Goal: Contribute content: Contribute content

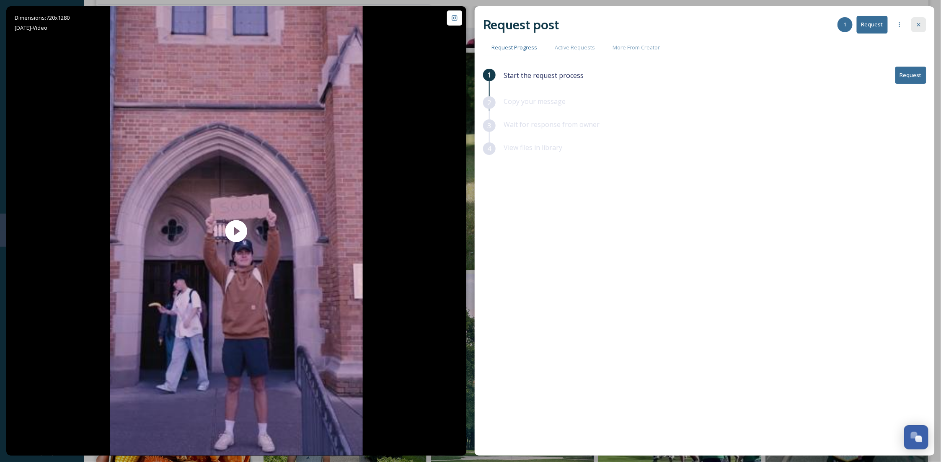
scroll to position [128, 0]
click at [920, 23] on icon at bounding box center [918, 24] width 7 height 7
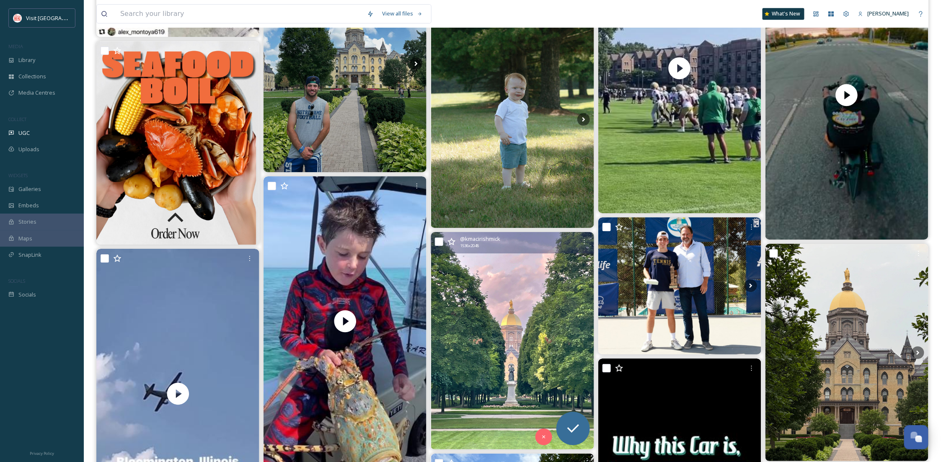
scroll to position [1266, 0]
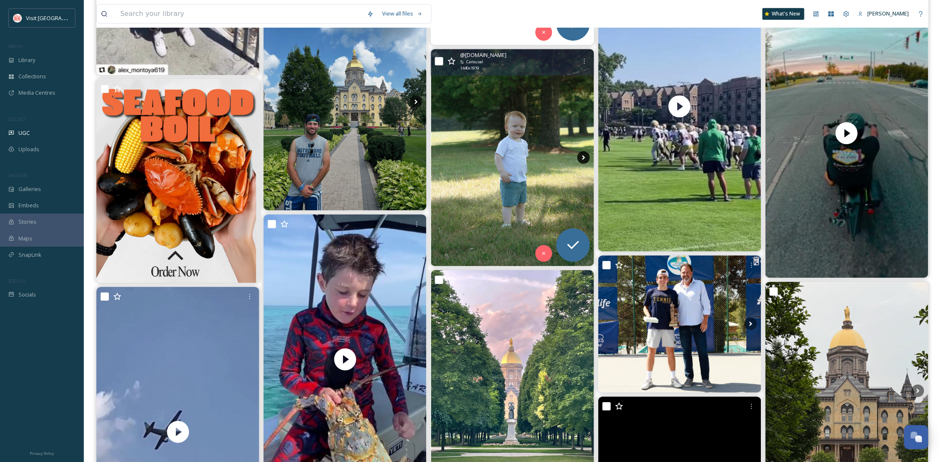
click at [583, 156] on icon at bounding box center [583, 157] width 3 height 5
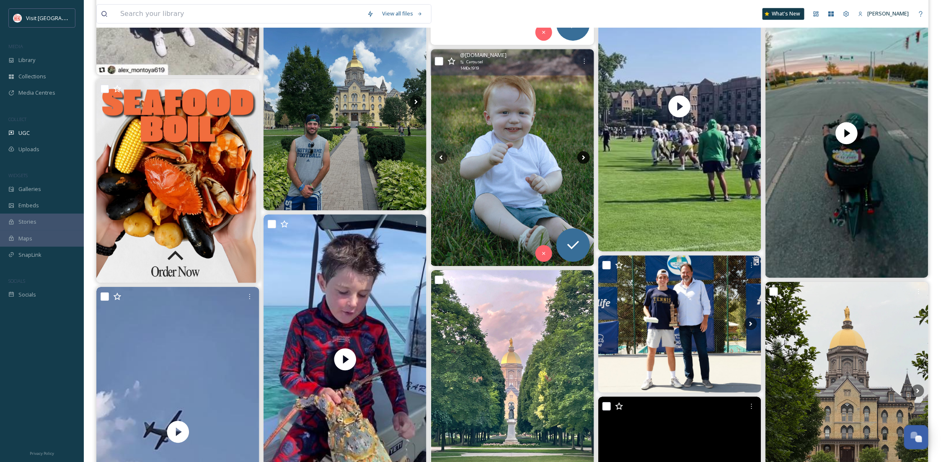
click at [583, 156] on icon at bounding box center [583, 157] width 3 height 5
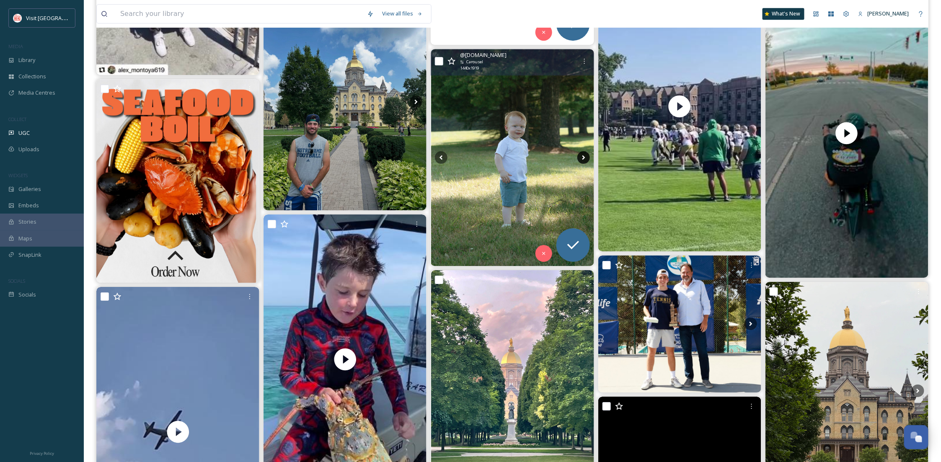
click at [583, 156] on icon at bounding box center [583, 157] width 3 height 5
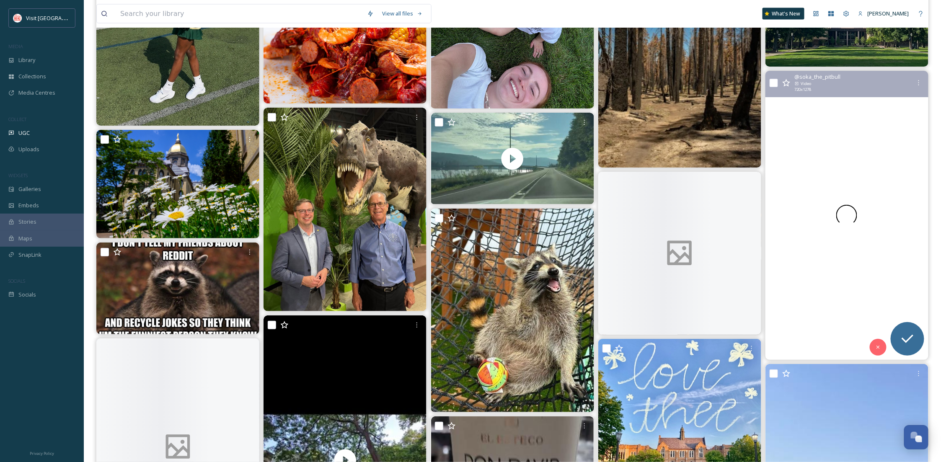
scroll to position [1936, 0]
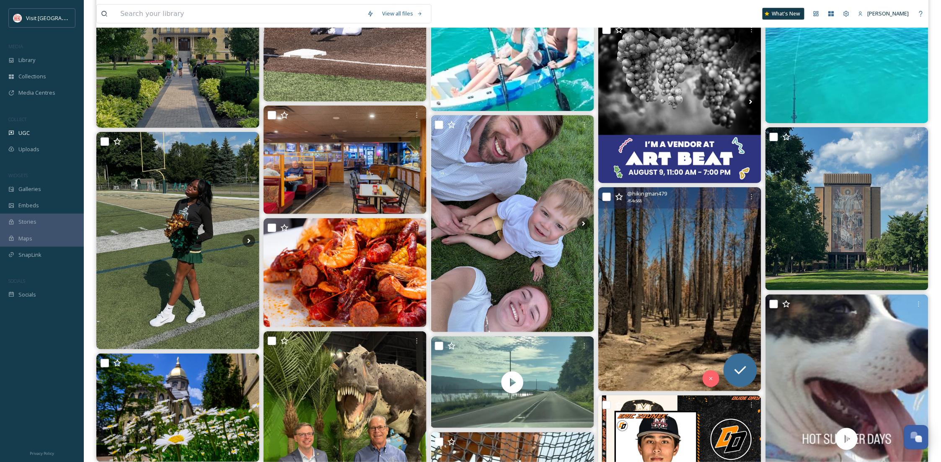
click at [709, 271] on img at bounding box center [679, 289] width 163 height 204
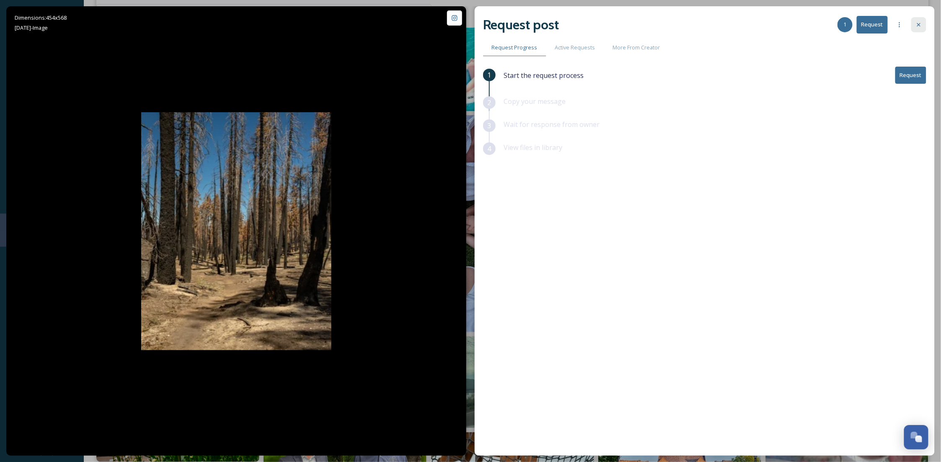
click at [916, 23] on icon at bounding box center [918, 24] width 7 height 7
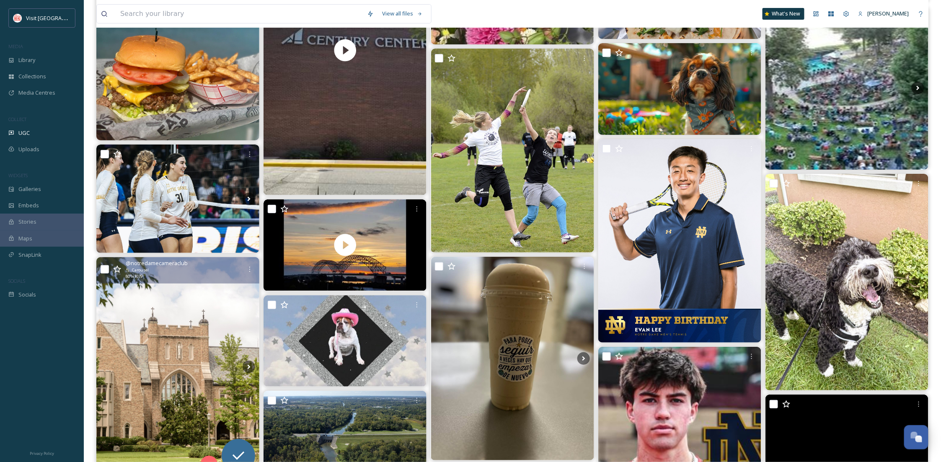
scroll to position [4692, 0]
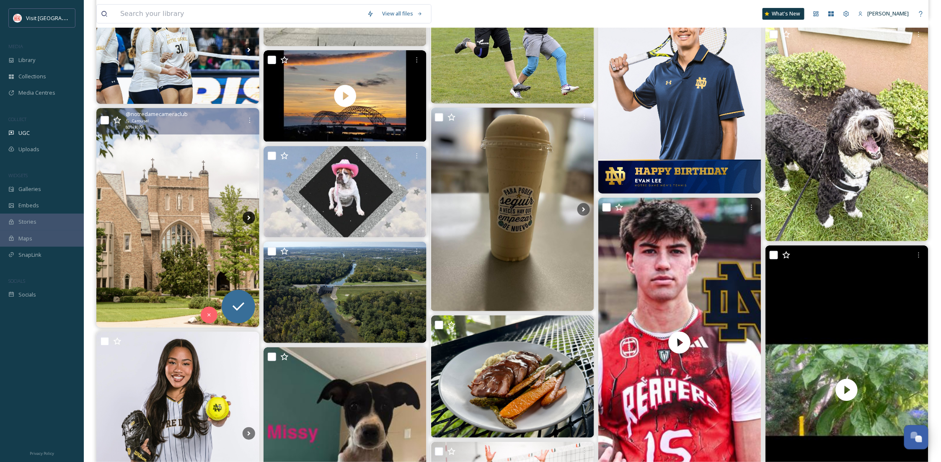
click at [251, 216] on icon at bounding box center [249, 218] width 13 height 13
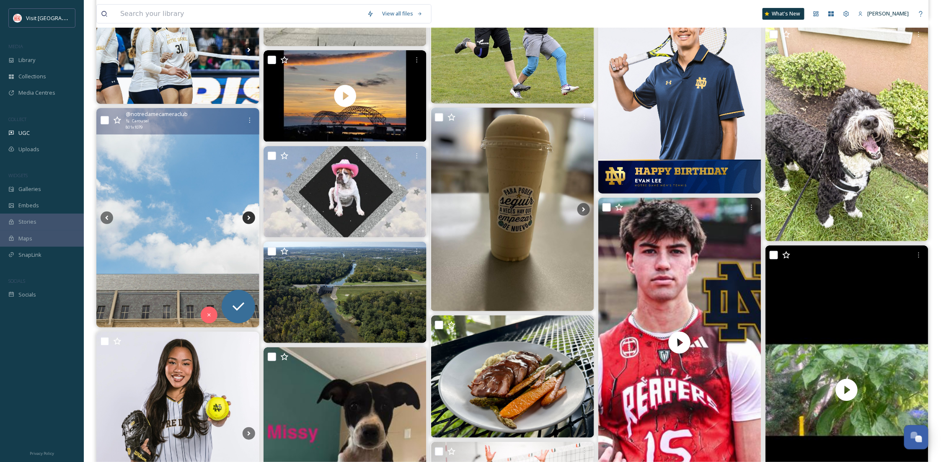
click at [250, 216] on icon at bounding box center [249, 218] width 13 height 13
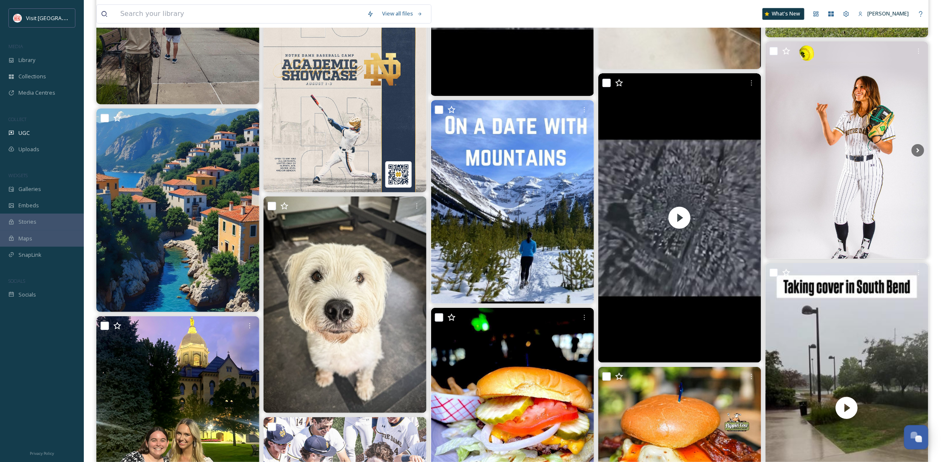
scroll to position [6181, 0]
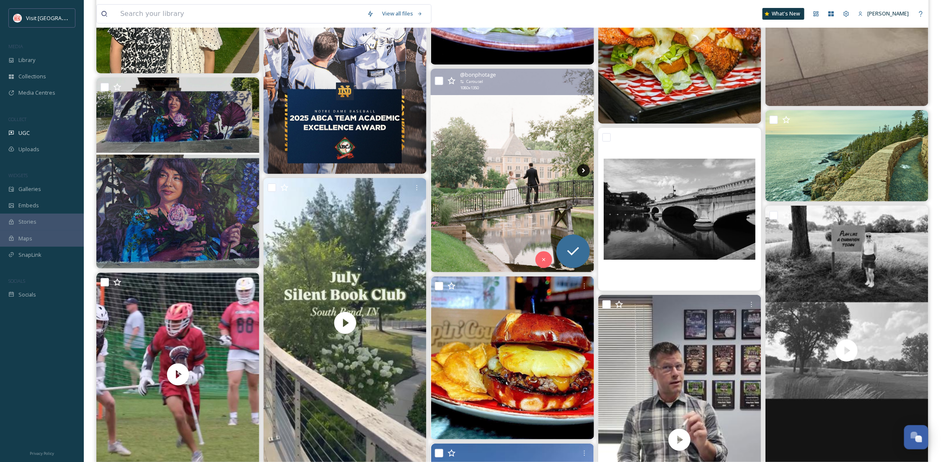
click at [585, 170] on icon at bounding box center [583, 170] width 13 height 13
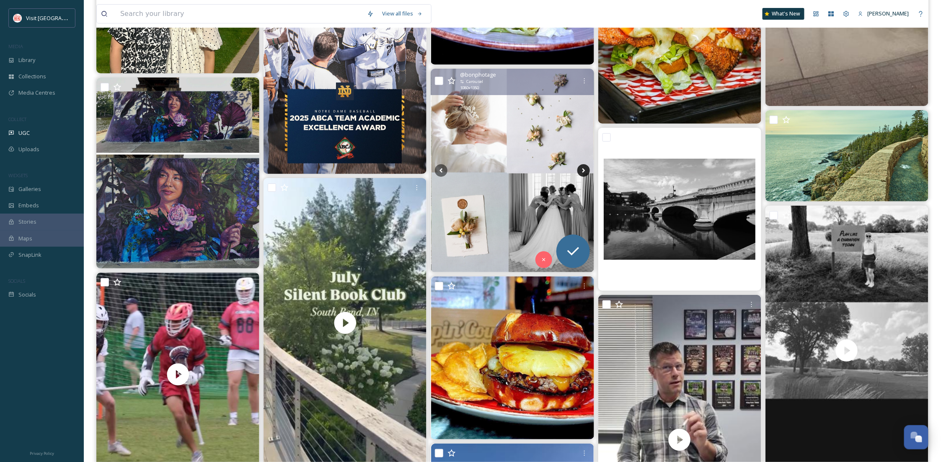
click at [581, 170] on icon at bounding box center [583, 170] width 13 height 13
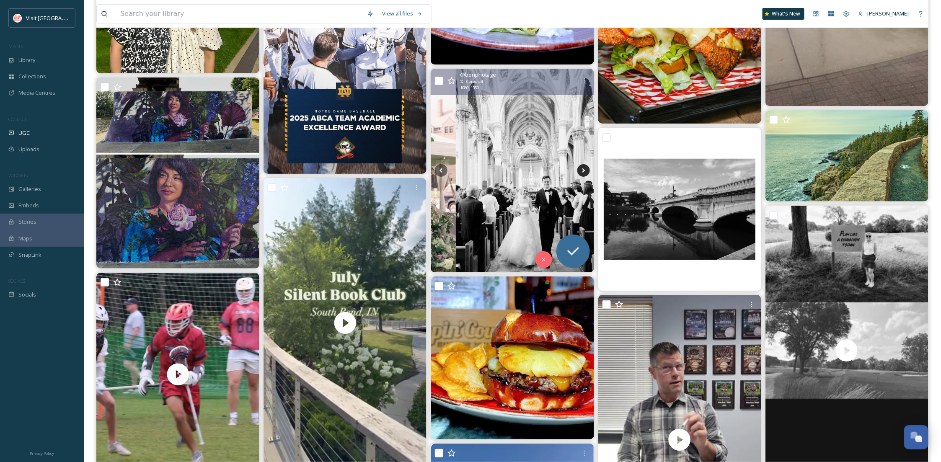
click at [581, 170] on icon at bounding box center [583, 170] width 13 height 13
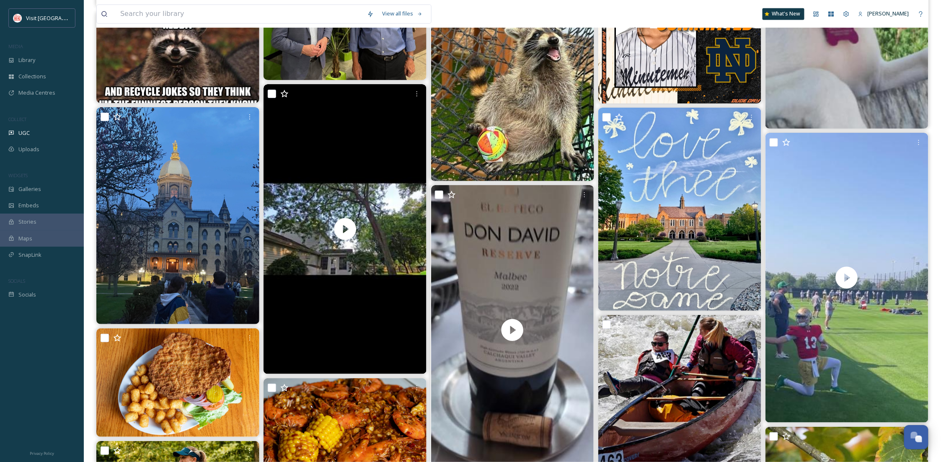
scroll to position [2372, 0]
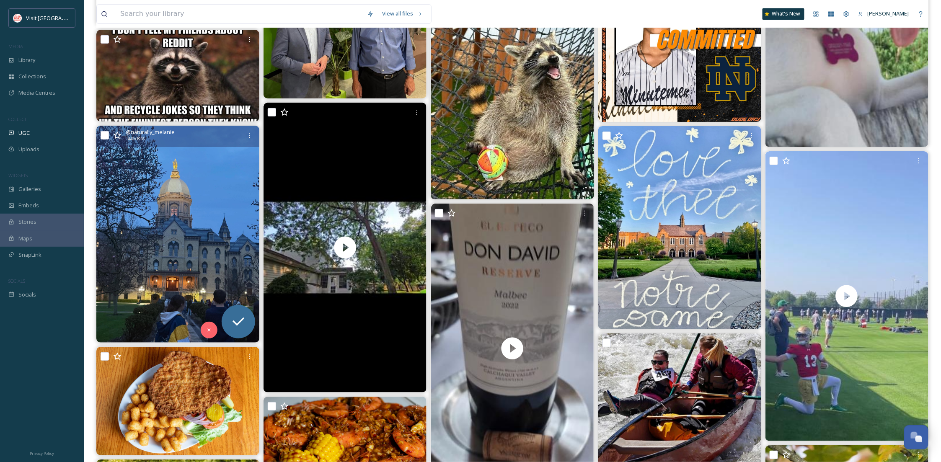
click at [199, 236] on img at bounding box center [177, 234] width 163 height 217
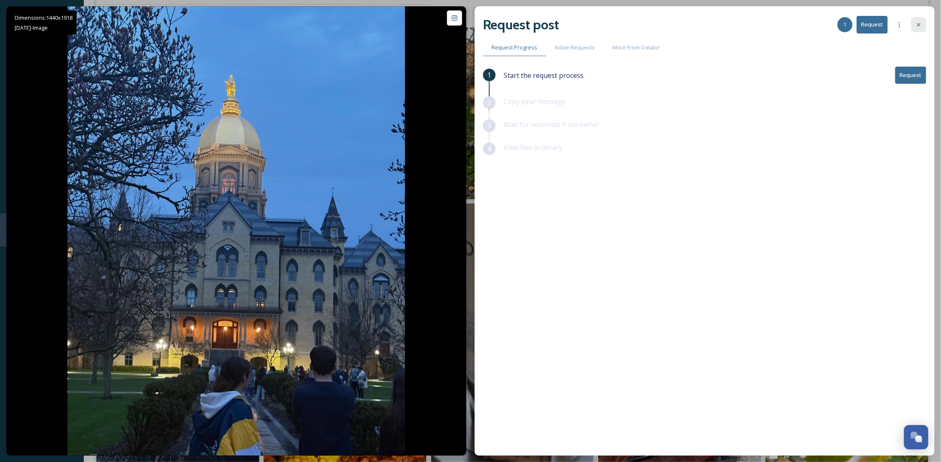
click at [919, 22] on icon at bounding box center [918, 24] width 7 height 7
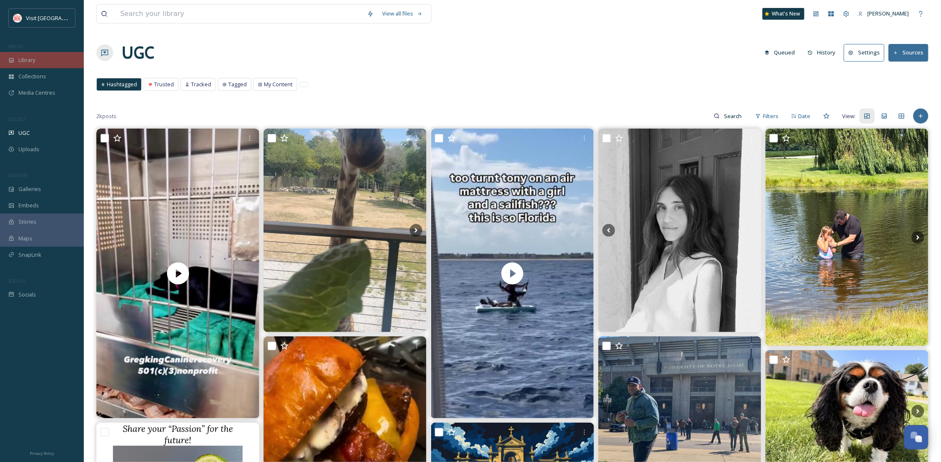
click at [38, 59] on div "Library" at bounding box center [42, 60] width 84 height 16
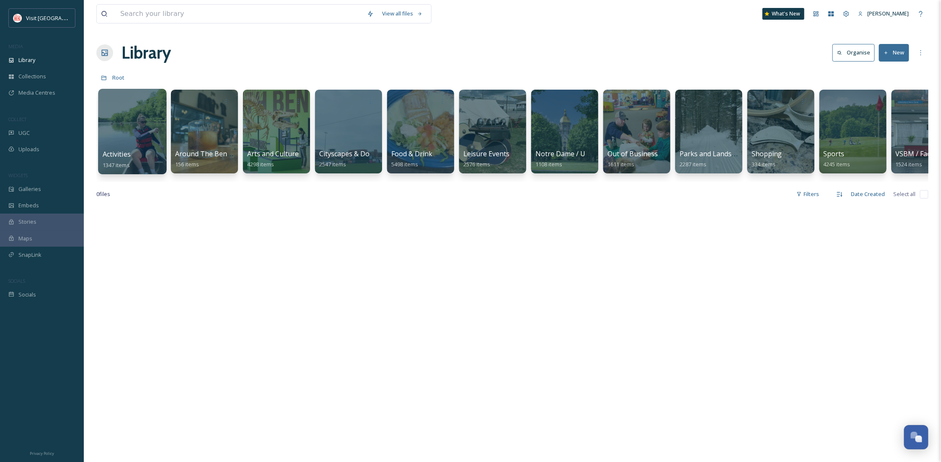
click at [127, 126] on div at bounding box center [132, 131] width 68 height 85
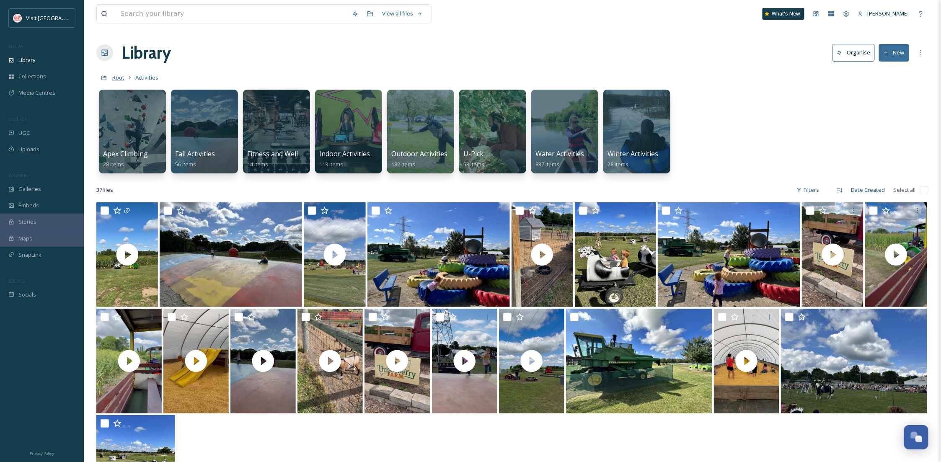
click at [123, 80] on span "Root" at bounding box center [118, 78] width 12 height 8
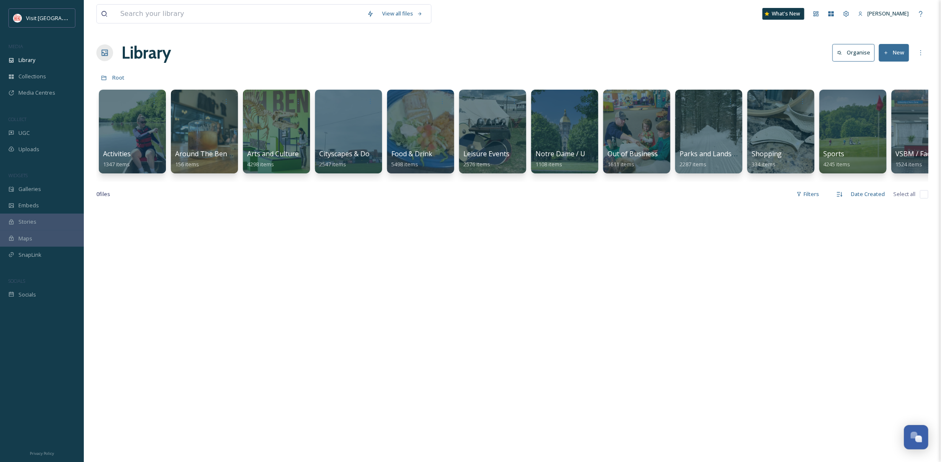
click at [889, 47] on button "New" at bounding box center [894, 52] width 30 height 17
click at [873, 76] on div "File Upload" at bounding box center [884, 72] width 47 height 16
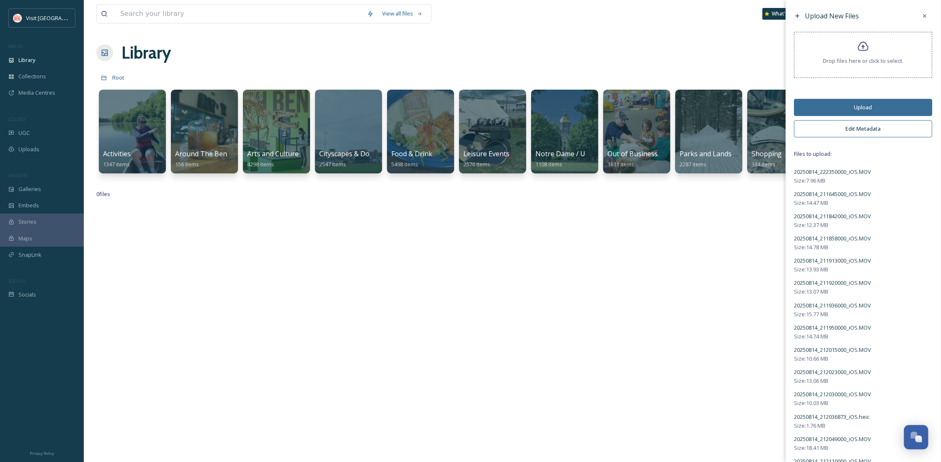
click at [847, 129] on button "Edit Metadata" at bounding box center [863, 128] width 138 height 17
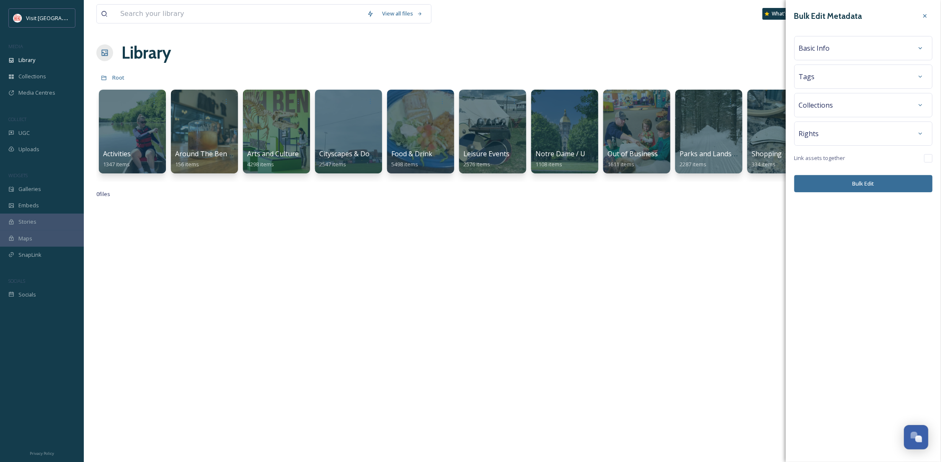
click at [834, 48] on div "Basic Info" at bounding box center [863, 48] width 129 height 15
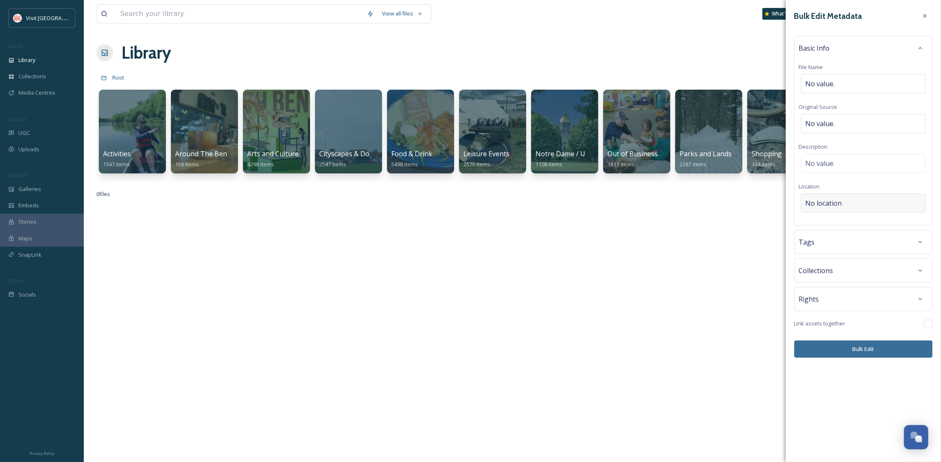
click at [851, 204] on div "No location" at bounding box center [863, 203] width 125 height 19
click at [848, 207] on input at bounding box center [863, 203] width 124 height 18
type input "East Race"
click at [846, 251] on span "East Race Waterway" at bounding box center [831, 255] width 50 height 8
click at [830, 158] on div "No value." at bounding box center [863, 163] width 125 height 19
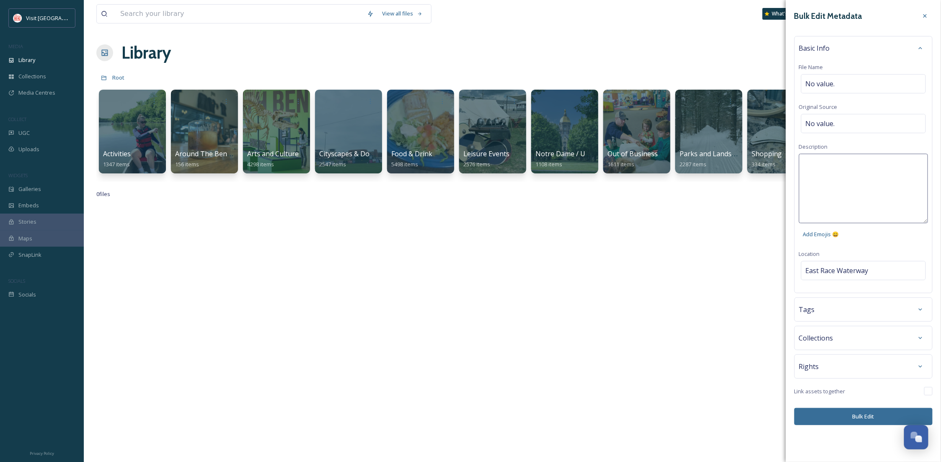
click at [830, 162] on textarea at bounding box center [863, 189] width 129 height 70
type textarea "East Race and [PERSON_NAME][GEOGRAPHIC_DATA]"
click at [874, 140] on div "Basic Info File Name No value. Original Source No value. Description East Race …" at bounding box center [863, 164] width 138 height 257
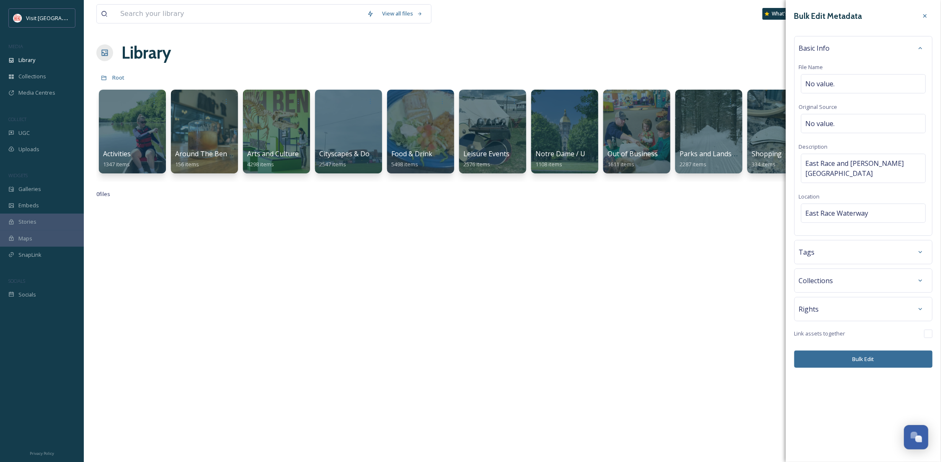
click at [875, 351] on button "Bulk Edit" at bounding box center [863, 359] width 138 height 17
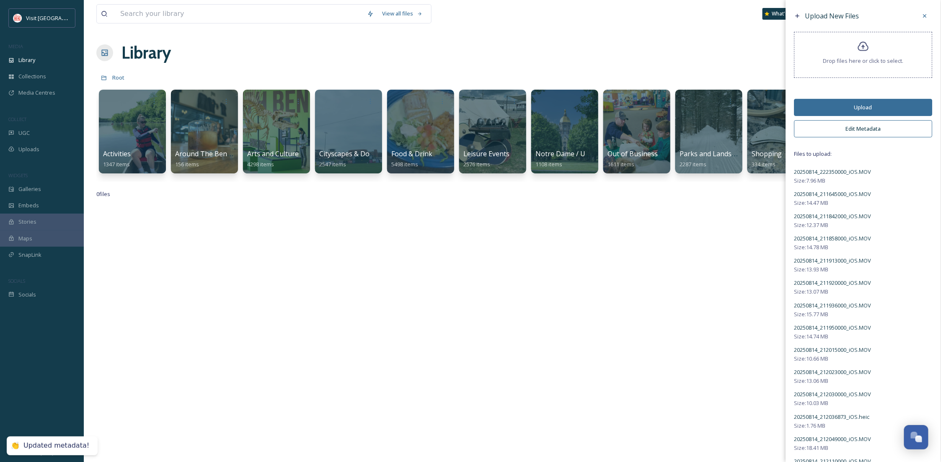
click at [853, 101] on button "Upload" at bounding box center [863, 107] width 138 height 17
